Goal: Transaction & Acquisition: Purchase product/service

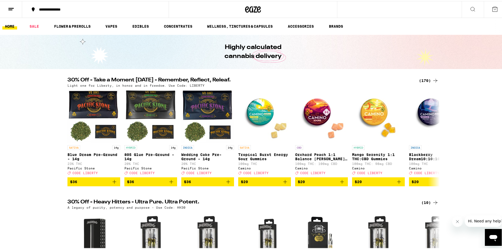
click at [424, 80] on div "(170)" at bounding box center [428, 79] width 19 height 6
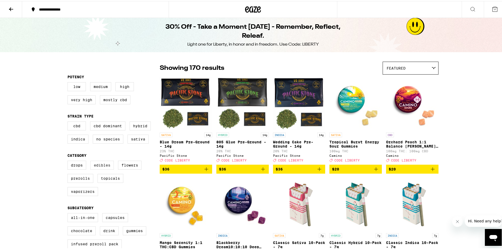
click at [102, 168] on label "Edibles" at bounding box center [101, 164] width 23 height 9
click at [69, 161] on input "Edibles" at bounding box center [68, 160] width 0 height 0
checkbox input "true"
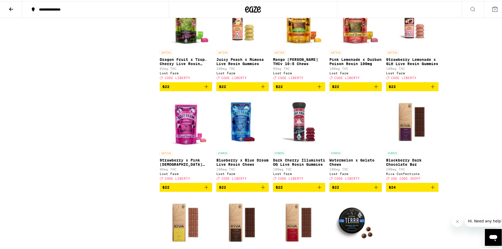
scroll to position [1106, 0]
